Goal: Find specific page/section: Find specific page/section

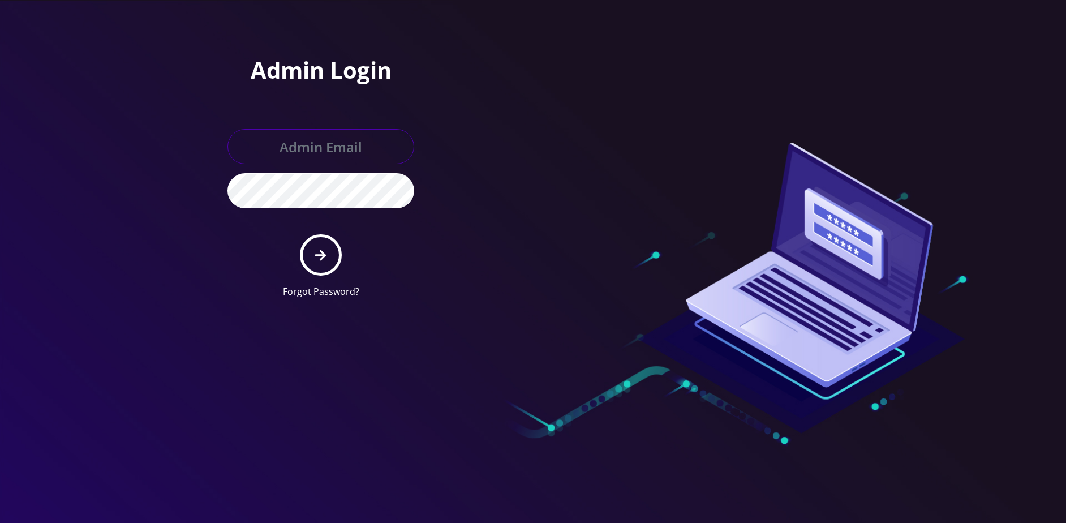
type input "master@britewireless.com"
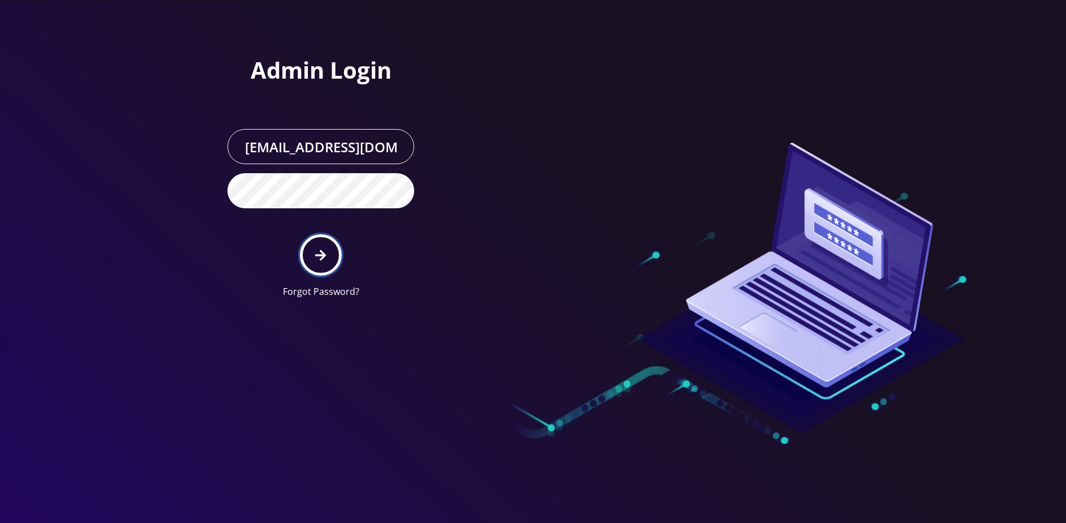
drag, startPoint x: 314, startPoint y: 257, endPoint x: 309, endPoint y: 6, distance: 251.8
click at [314, 257] on button "submit" at bounding box center [320, 254] width 41 height 41
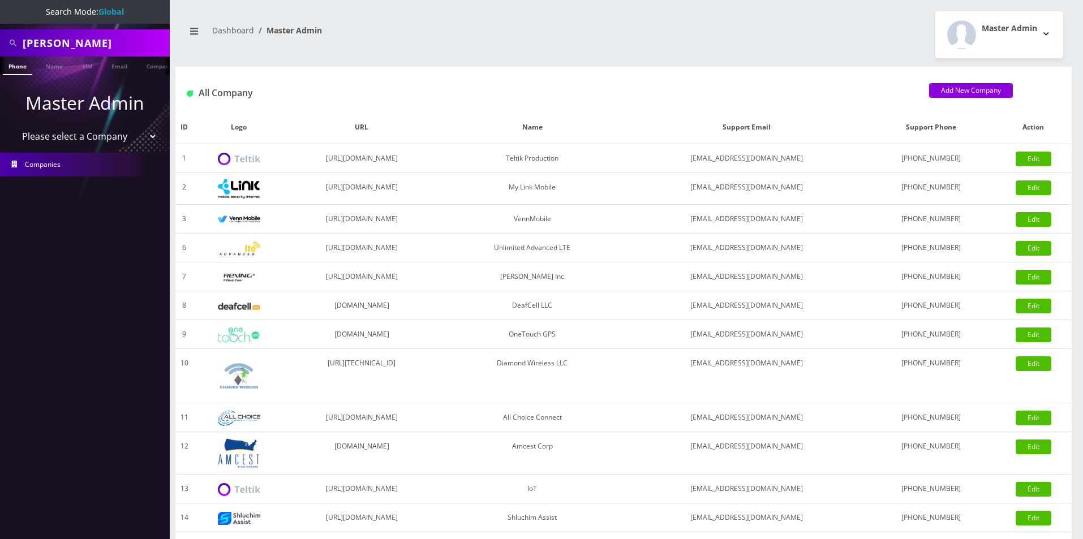
click at [117, 138] on select "Please select a Company Teltik Production My Link Mobile VennMobile Unlimited A…" at bounding box center [85, 136] width 144 height 21
select select "23"
click at [13, 126] on select "Please select a Company Teltik Production My Link Mobile VennMobile Unlimited A…" at bounding box center [85, 136] width 144 height 21
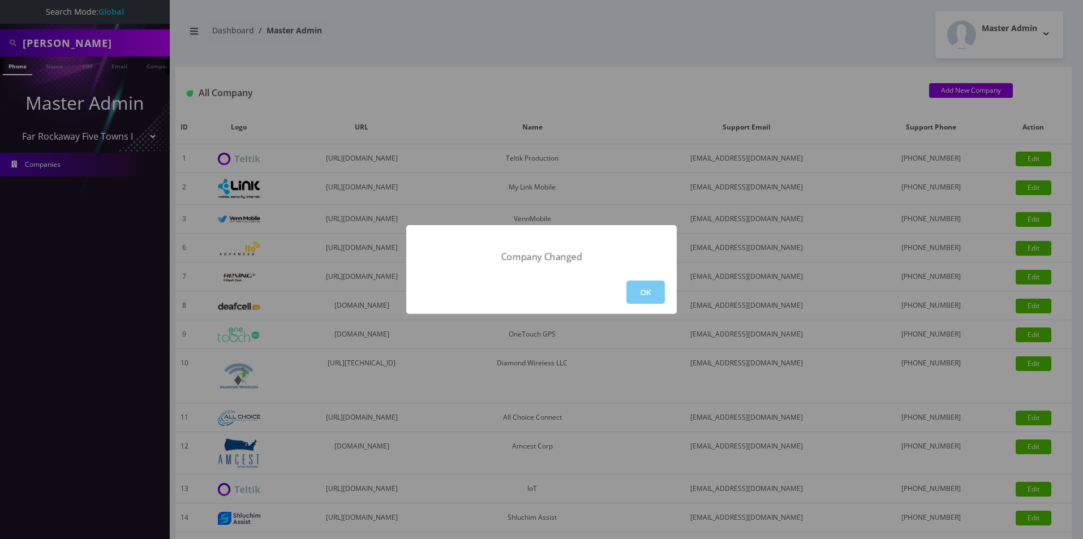
click at [648, 291] on button "OK" at bounding box center [645, 292] width 38 height 23
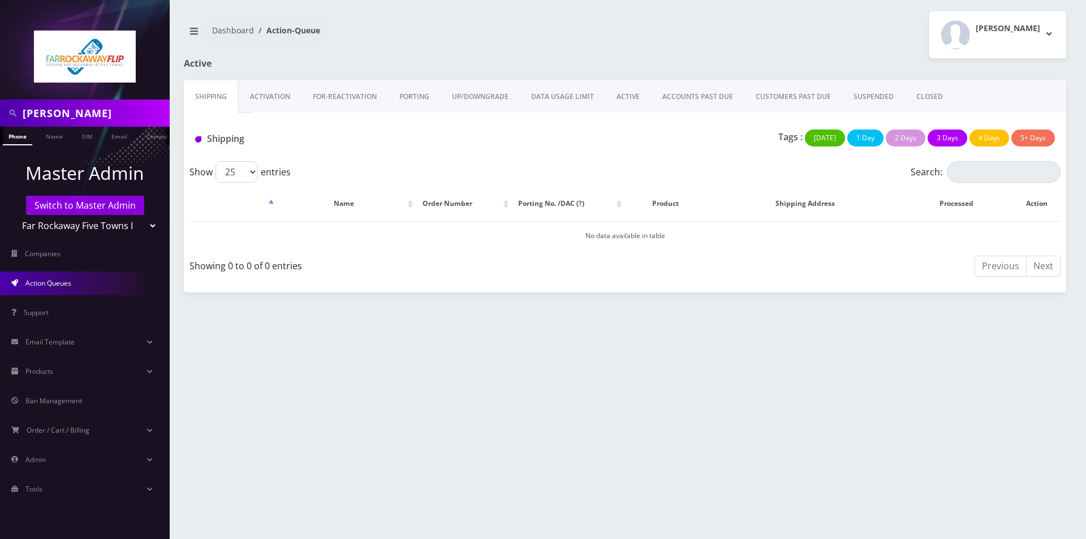
click at [282, 88] on link "Activation" at bounding box center [270, 96] width 63 height 33
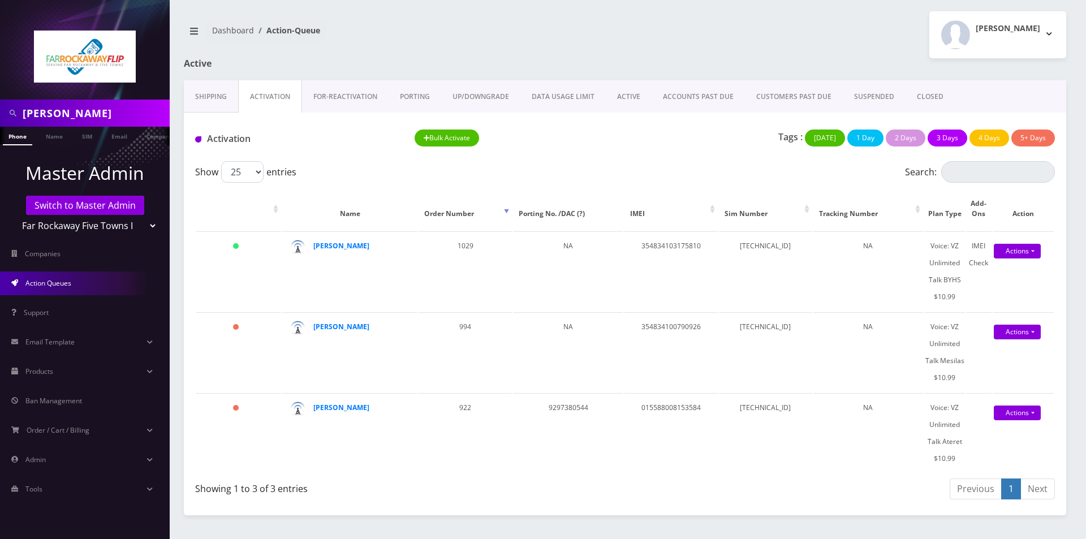
click at [423, 97] on link "PORTING" at bounding box center [415, 96] width 53 height 33
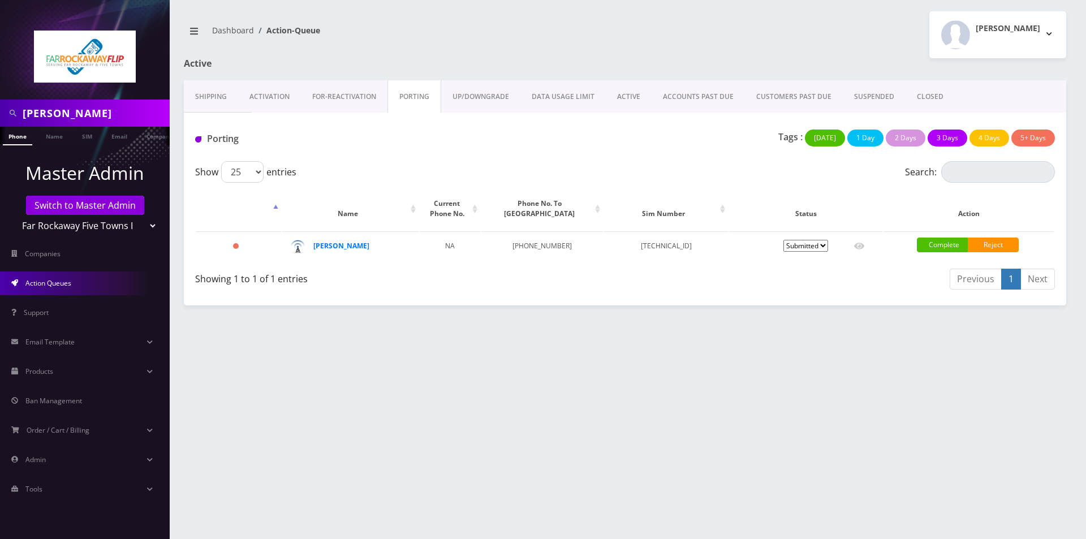
click at [251, 92] on link "Activation" at bounding box center [269, 96] width 63 height 33
